Goal: Information Seeking & Learning: Check status

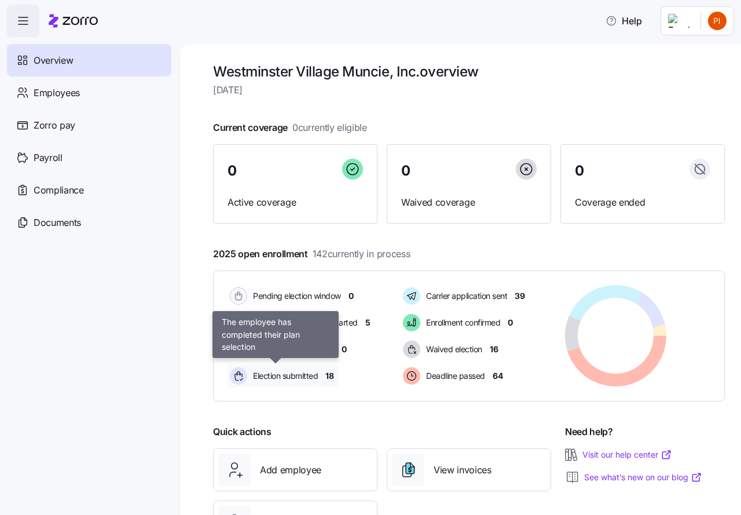
click at [294, 374] on span "Election submitted" at bounding box center [283, 376] width 68 height 12
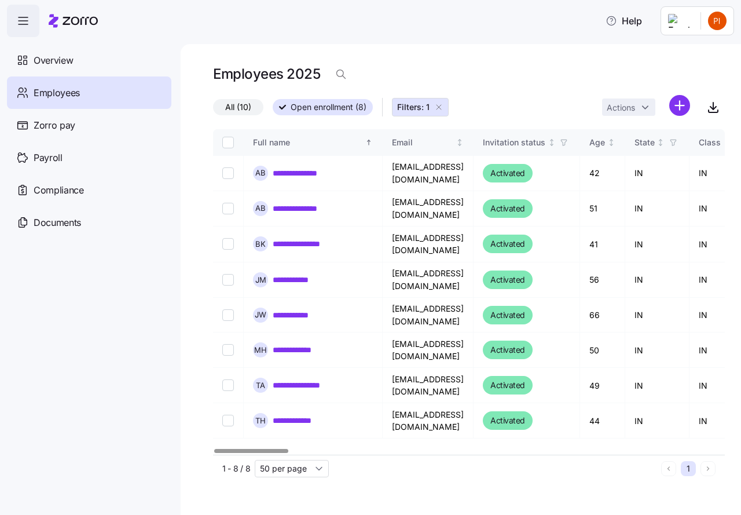
click at [441, 106] on icon "button" at bounding box center [438, 106] width 9 height 9
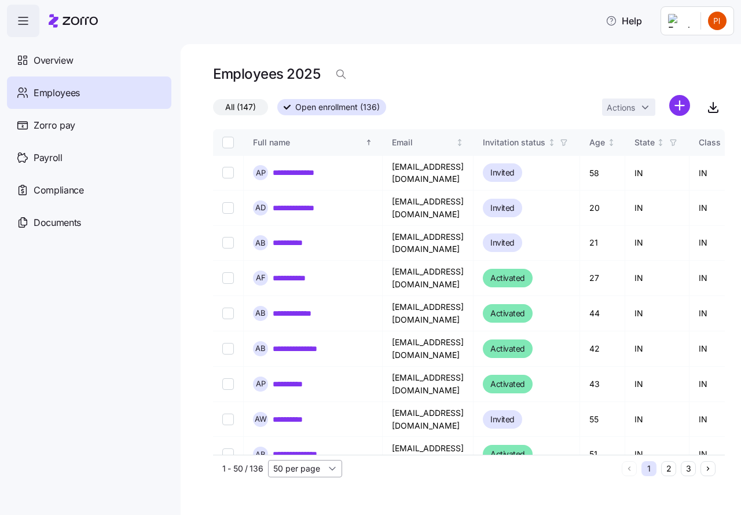
click at [330, 466] on input "50 per page" at bounding box center [305, 468] width 74 height 17
click at [304, 442] on span "150 per page" at bounding box center [302, 441] width 50 height 13
type input "150 per page"
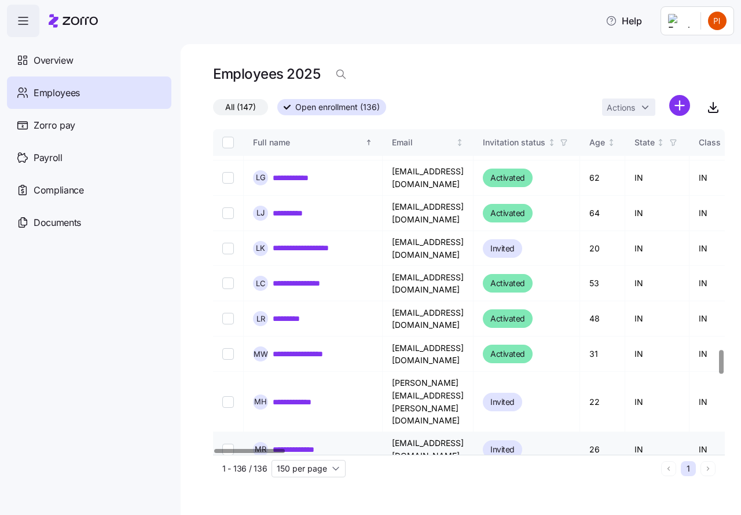
scroll to position [3053, 0]
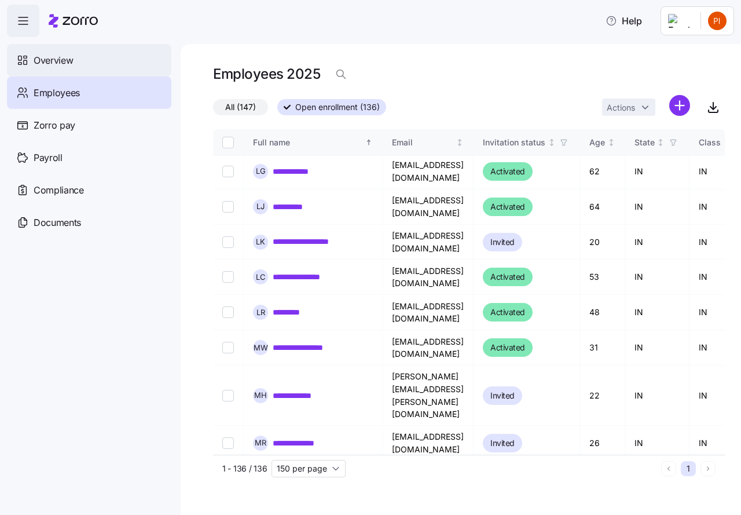
click at [49, 61] on span "Overview" at bounding box center [53, 60] width 39 height 14
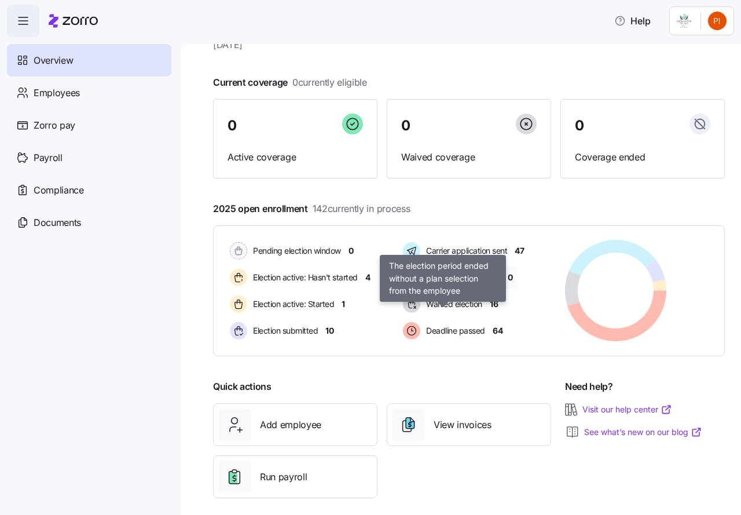
scroll to position [56, 0]
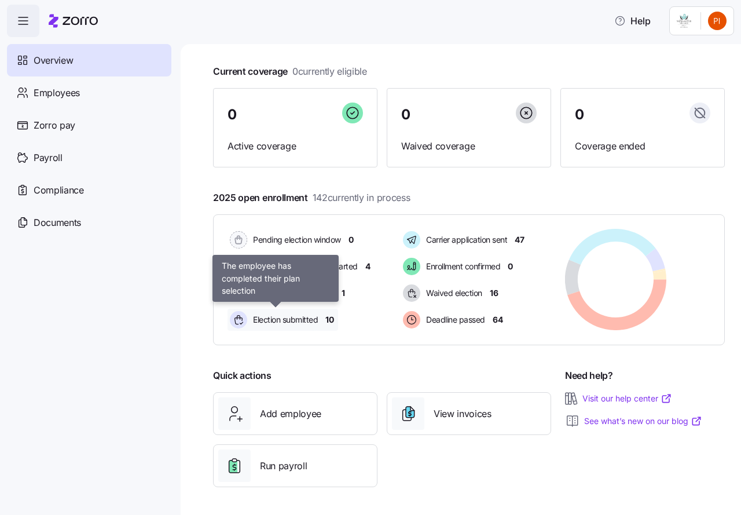
click at [296, 318] on span "Election submitted" at bounding box center [283, 320] width 68 height 12
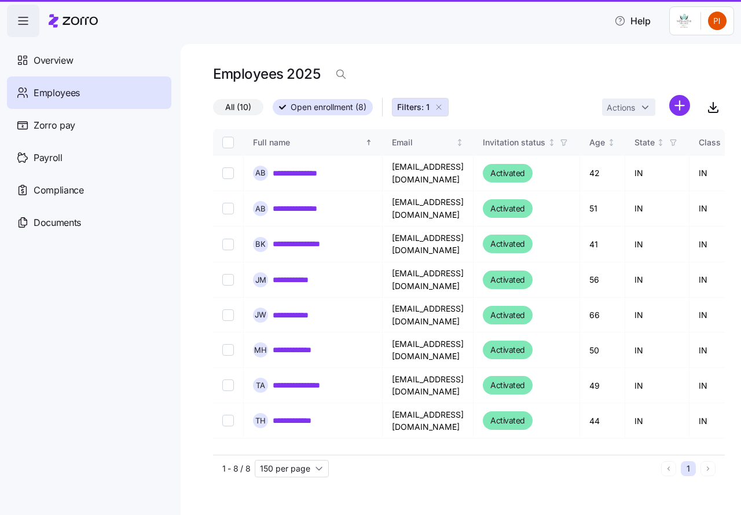
type input "50 per page"
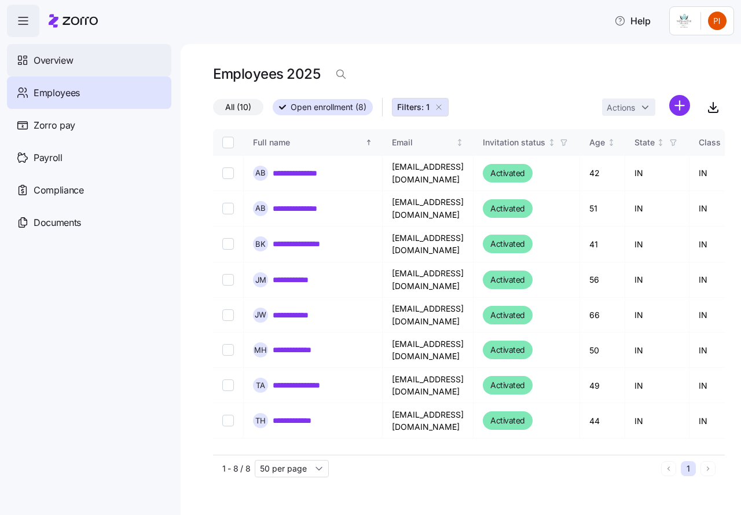
click at [54, 60] on span "Overview" at bounding box center [53, 60] width 39 height 14
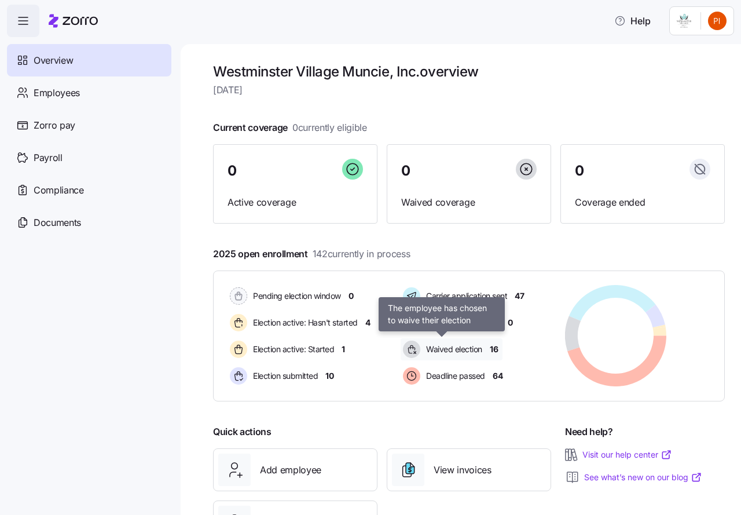
click at [443, 349] on span "Waived election" at bounding box center [452, 349] width 60 height 12
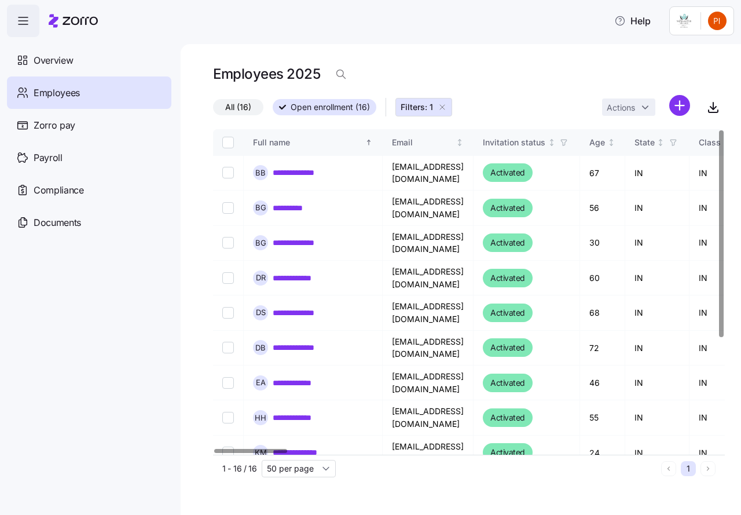
drag, startPoint x: 444, startPoint y: 105, endPoint x: 84, endPoint y: 85, distance: 361.1
click at [444, 105] on icon "button" at bounding box center [442, 106] width 9 height 9
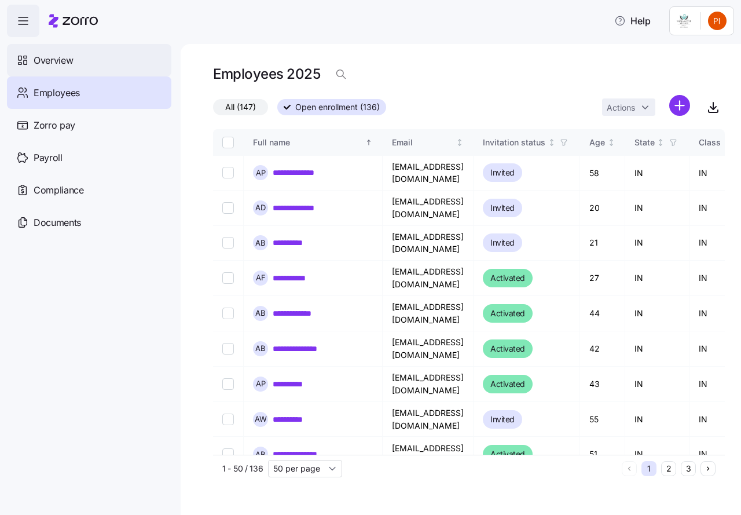
click at [53, 58] on span "Overview" at bounding box center [53, 60] width 39 height 14
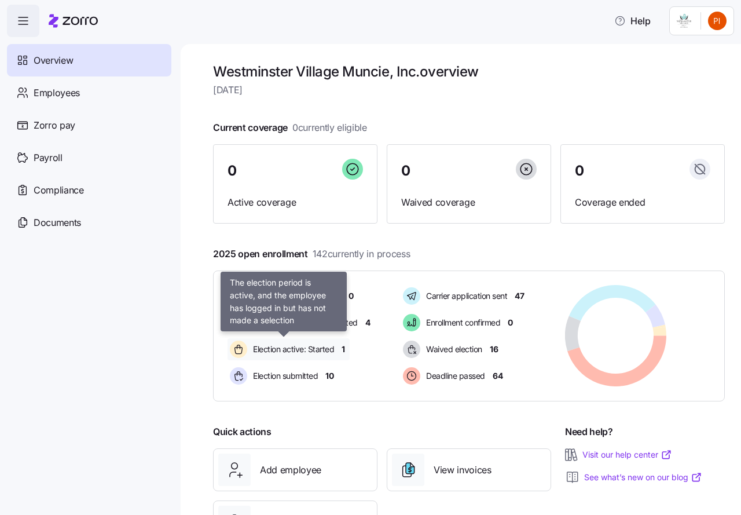
click at [298, 346] on span "Election active: Started" at bounding box center [291, 349] width 84 height 12
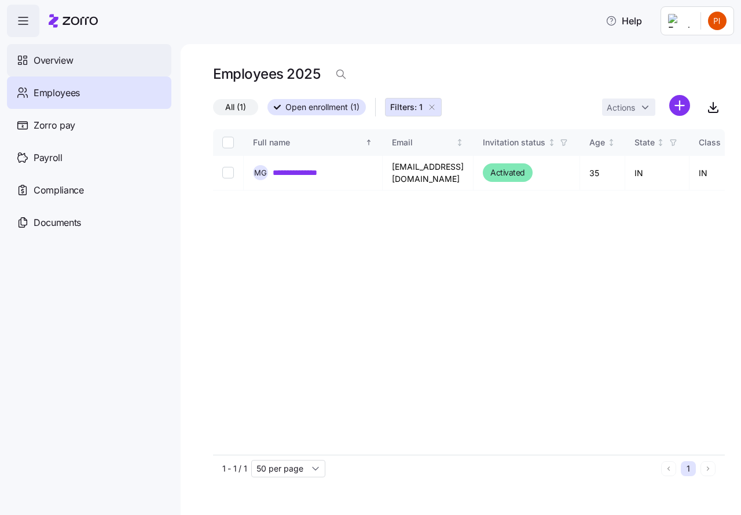
click at [60, 60] on span "Overview" at bounding box center [53, 60] width 39 height 14
